Goal: Check status: Check status

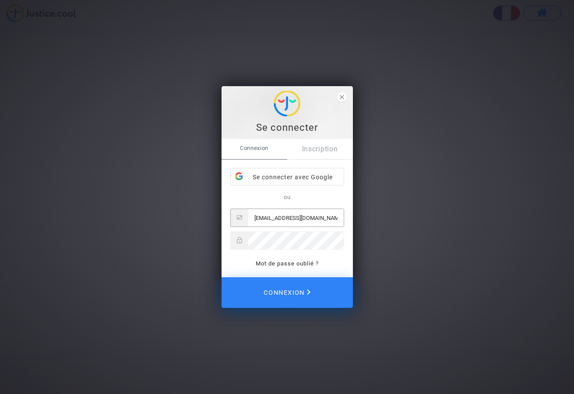
type input "[EMAIL_ADDRESS][DOMAIN_NAME]"
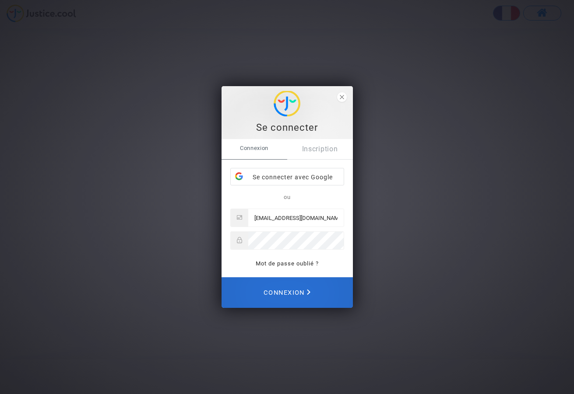
click at [292, 292] on span "Connexion" at bounding box center [286, 292] width 47 height 19
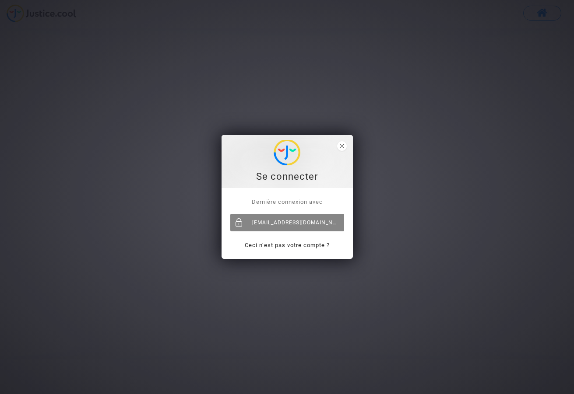
click at [300, 224] on div "[EMAIL_ADDRESS][DOMAIN_NAME]" at bounding box center [287, 223] width 114 height 18
click at [342, 143] on span "close" at bounding box center [342, 146] width 10 height 10
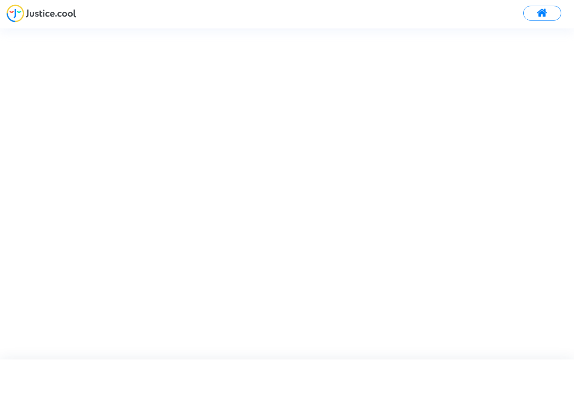
click at [554, 14] on button at bounding box center [542, 13] width 38 height 15
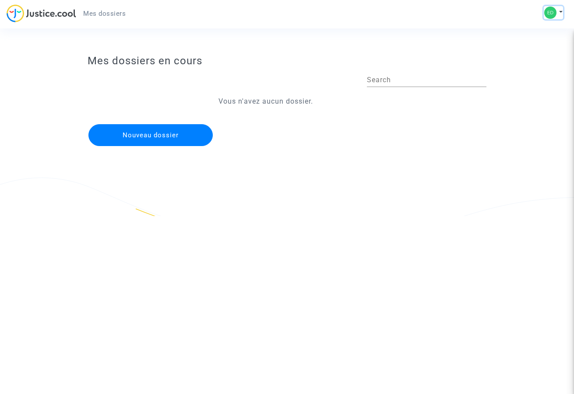
click at [562, 11] on button at bounding box center [553, 12] width 19 height 13
click at [54, 14] on img at bounding box center [42, 13] width 70 height 18
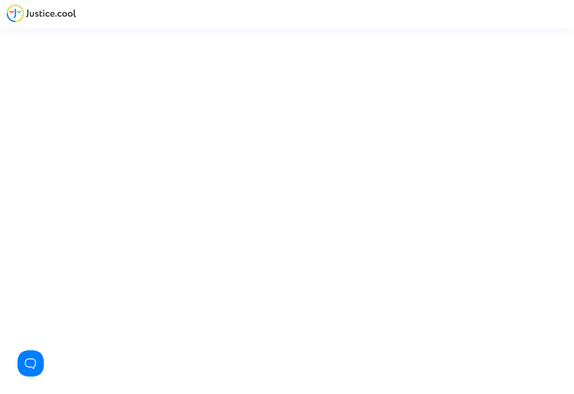
type input "[EMAIL_ADDRESS][DOMAIN_NAME]"
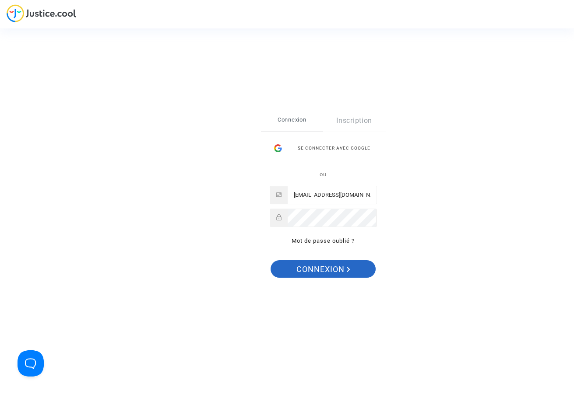
click at [330, 275] on span "Connexion" at bounding box center [323, 269] width 54 height 18
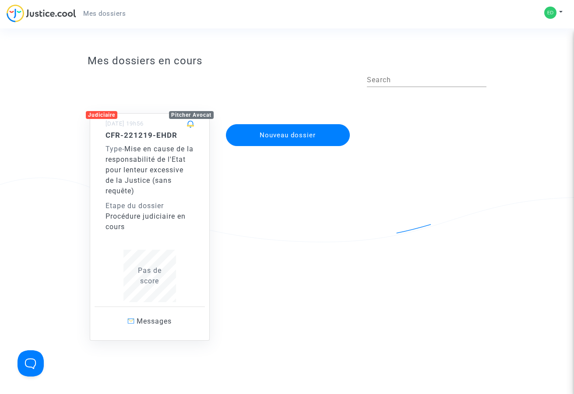
click at [141, 152] on span "Mise en cause de la responsabilité de l'Etat pour lenteur excessive de la Justi…" at bounding box center [149, 170] width 88 height 50
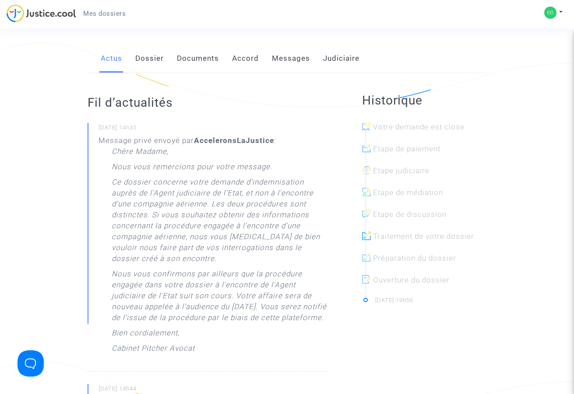
scroll to position [136, 0]
click at [158, 54] on link "Dossier" at bounding box center [149, 57] width 28 height 29
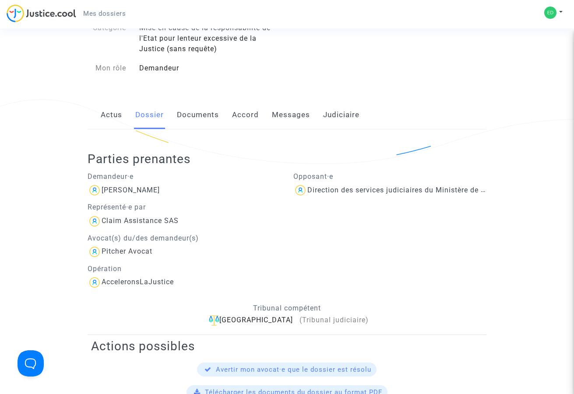
scroll to position [73, 0]
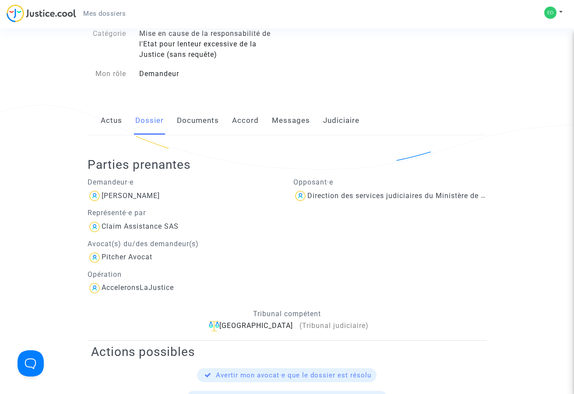
click at [198, 123] on link "Documents" at bounding box center [198, 120] width 42 height 29
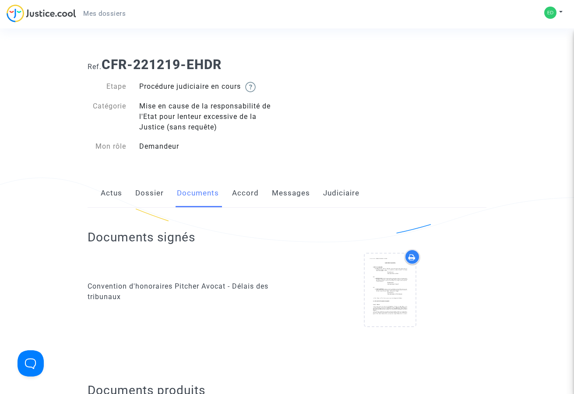
click at [352, 194] on link "Judiciaire" at bounding box center [341, 193] width 36 height 29
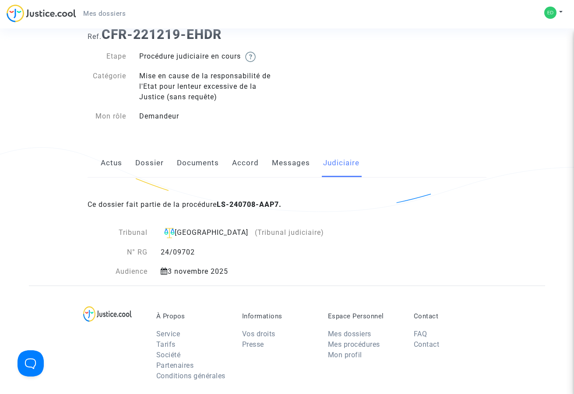
scroll to position [35, 0]
click at [293, 158] on link "Messages" at bounding box center [291, 162] width 38 height 29
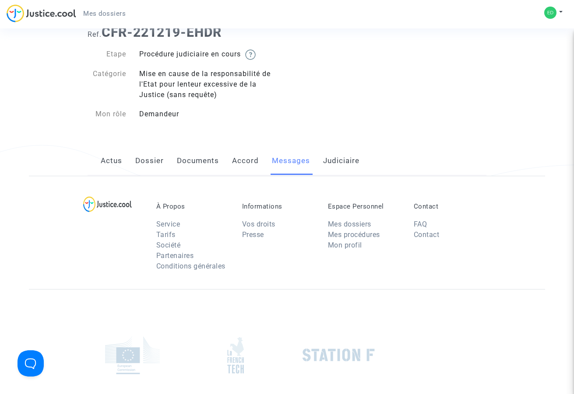
scroll to position [34, 0]
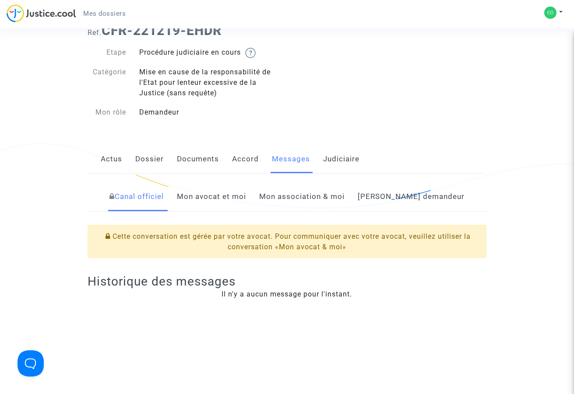
click at [242, 161] on link "Accord" at bounding box center [245, 159] width 27 height 29
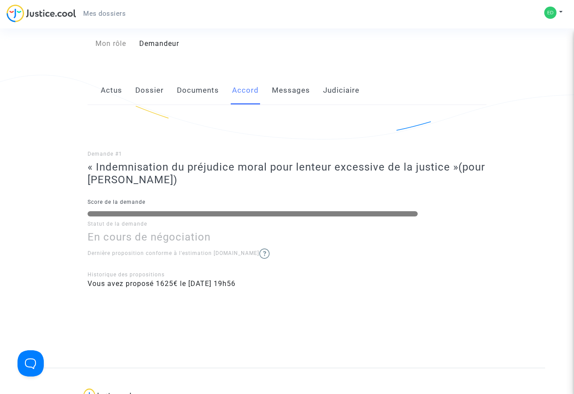
scroll to position [103, 0]
